Goal: Task Accomplishment & Management: Manage account settings

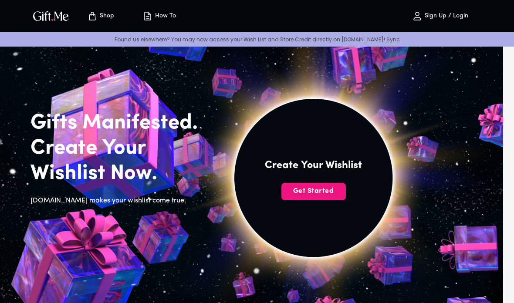
click at [327, 193] on span "Get Started" at bounding box center [313, 191] width 64 height 10
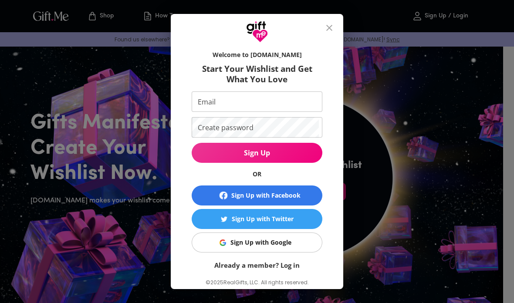
click at [288, 242] on div "Sign Up with Google" at bounding box center [260, 243] width 61 height 10
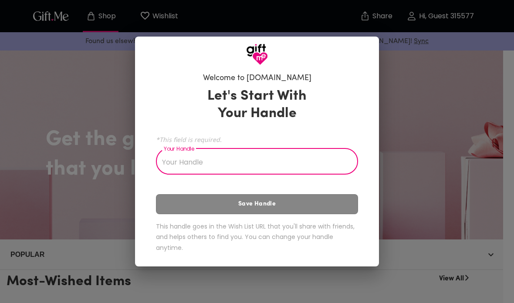
click at [253, 166] on input "Your Handle" at bounding box center [252, 162] width 193 height 24
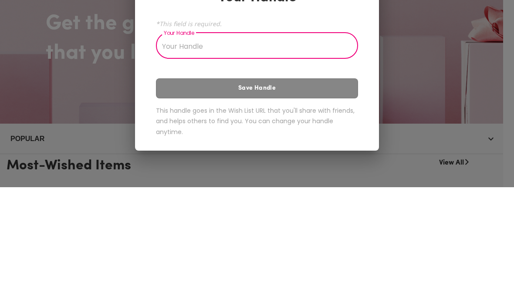
type input "ข"
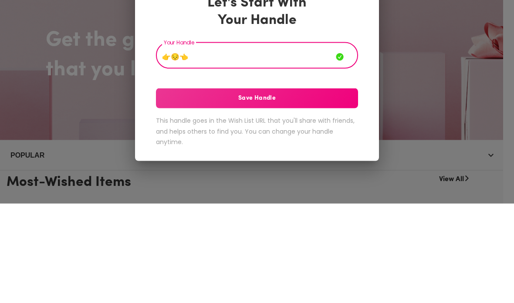
click at [331, 193] on span "Save Handle" at bounding box center [257, 198] width 202 height 10
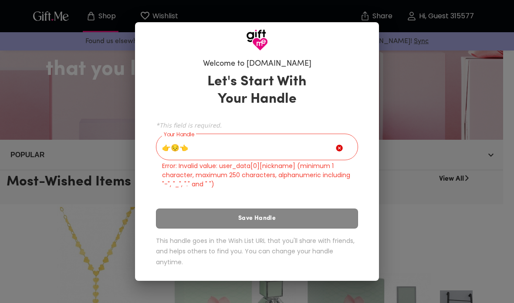
click at [346, 160] on div "👉😔👈 Your Handle" at bounding box center [257, 148] width 202 height 24
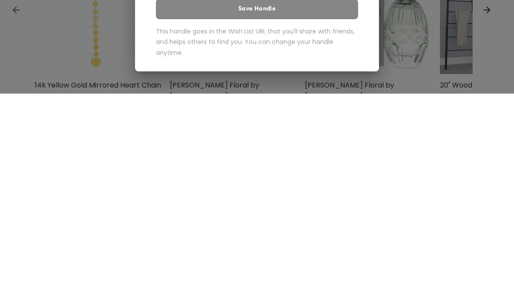
scroll to position [202, 0]
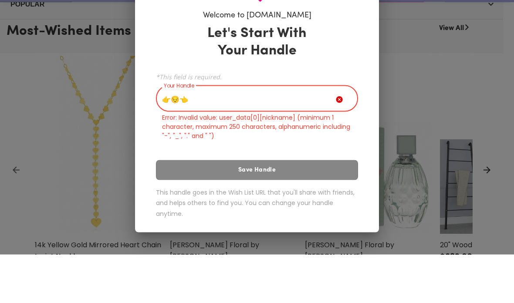
click at [342, 145] on icon at bounding box center [339, 148] width 7 height 7
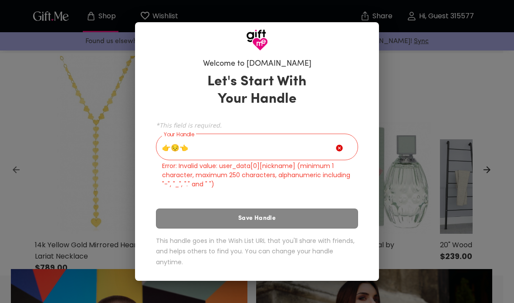
click at [335, 160] on input "👉😔👈" at bounding box center [246, 148] width 180 height 24
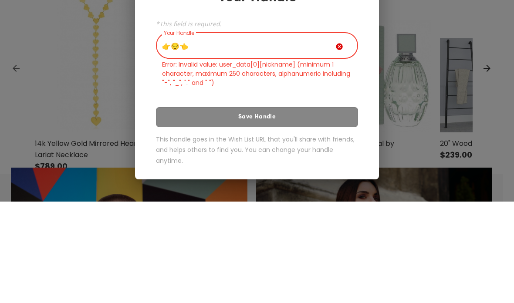
click at [335, 136] on input "👉😔👈" at bounding box center [246, 148] width 180 height 24
click at [342, 136] on div "👉😔👈 Your Handle" at bounding box center [257, 148] width 202 height 24
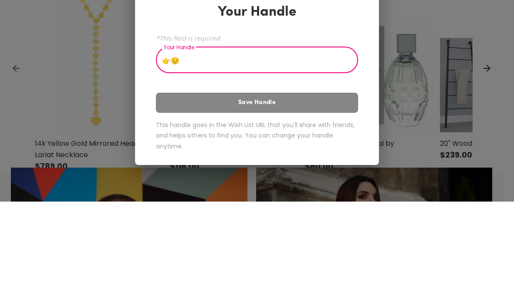
type input "👉"
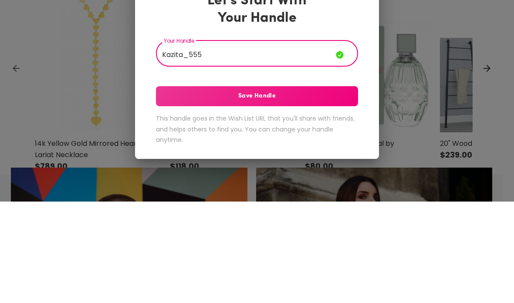
type input "Kazita_555"
click at [338, 188] on button "Save Handle" at bounding box center [257, 198] width 202 height 20
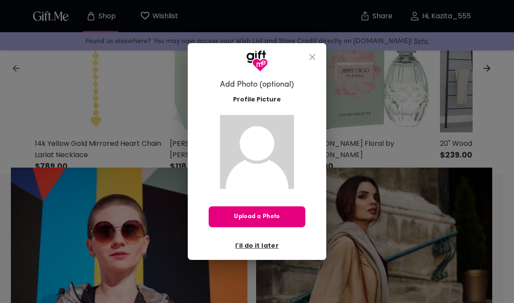
click at [267, 250] on span "I'll do it later" at bounding box center [257, 246] width 44 height 10
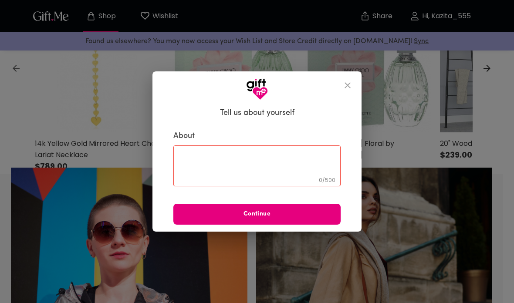
click at [316, 168] on div "0 / 500 ​" at bounding box center [256, 165] width 167 height 41
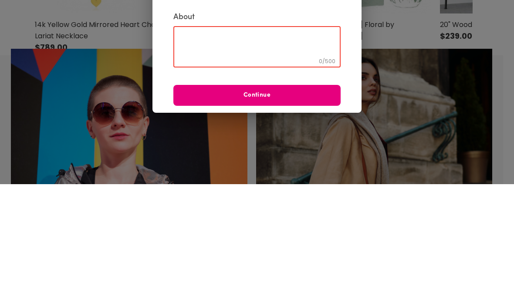
click at [338, 210] on span "Continue" at bounding box center [256, 215] width 167 height 10
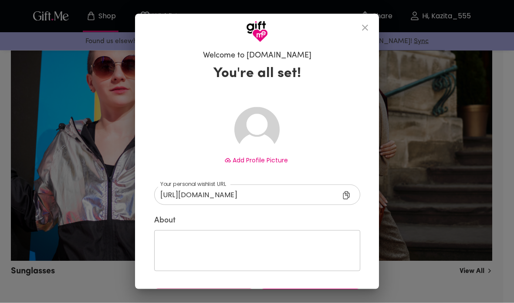
scroll to position [522, 0]
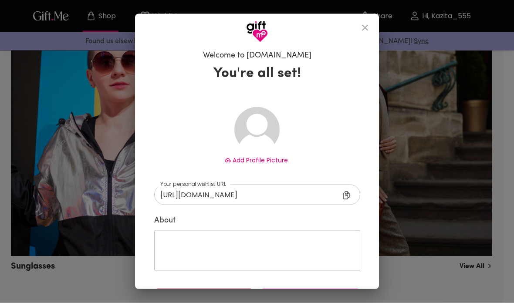
click at [323, 300] on span "Done" at bounding box center [310, 299] width 100 height 10
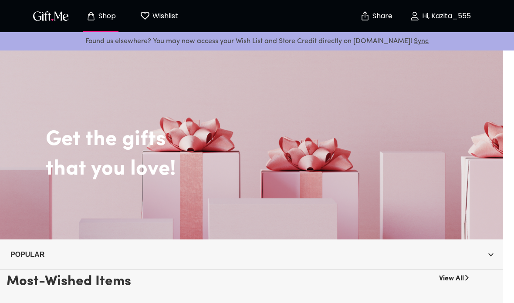
click at [433, 17] on p "Hi, Kazita_555" at bounding box center [445, 16] width 51 height 7
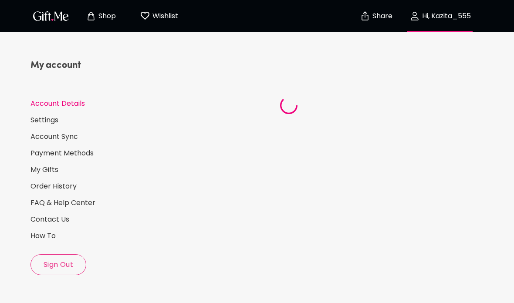
select select "US"
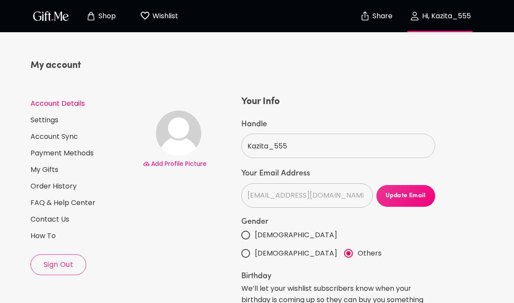
click at [33, 172] on link "My Gifts" at bounding box center [82, 170] width 105 height 10
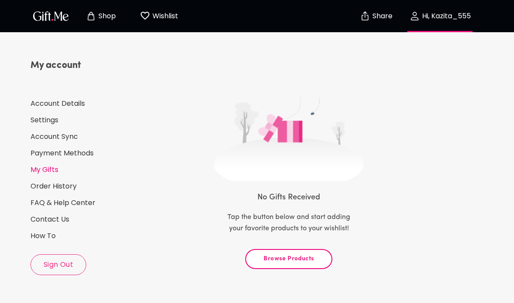
click at [45, 21] on img "button" at bounding box center [50, 16] width 39 height 13
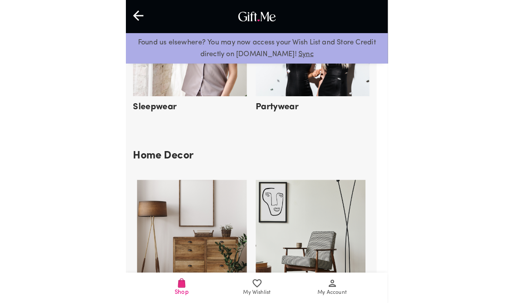
scroll to position [1791, 0]
